Goal: Task Accomplishment & Management: Manage account settings

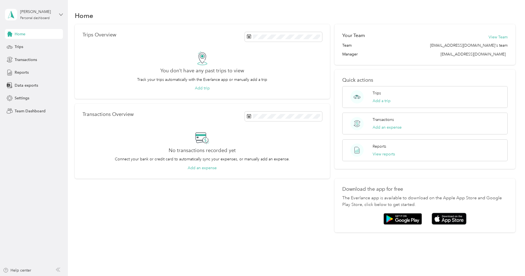
click at [61, 15] on icon at bounding box center [61, 15] width 4 height 4
click at [28, 46] on div "Team dashboard" at bounding box center [63, 46] width 108 height 10
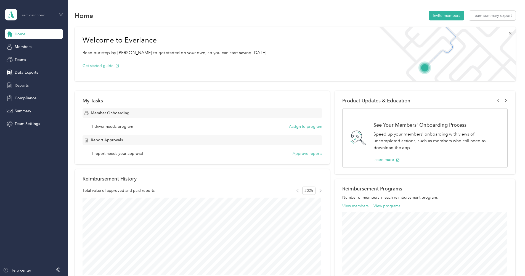
click at [22, 83] on span "Reports" at bounding box center [22, 85] width 14 height 6
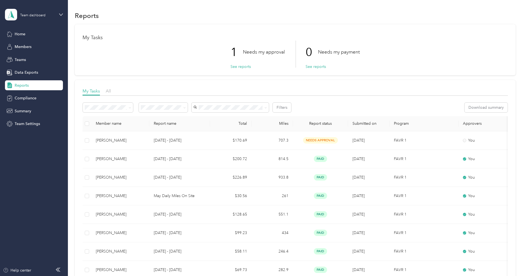
click at [249, 51] on p "Needs my approval" at bounding box center [264, 52] width 42 height 7
click at [238, 66] on button "See reports" at bounding box center [240, 67] width 20 height 6
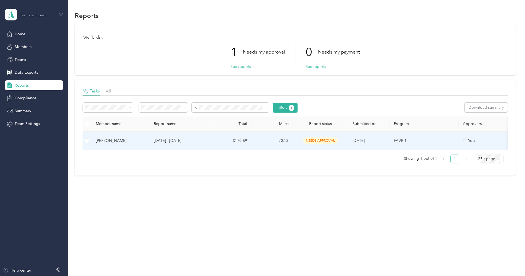
click at [322, 142] on span "needs approval" at bounding box center [320, 140] width 35 height 6
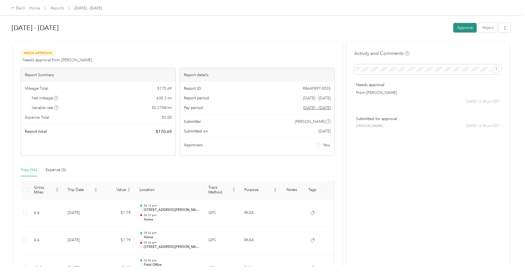
click at [467, 28] on button "Approve" at bounding box center [464, 28] width 23 height 10
